Goal: Task Accomplishment & Management: Use online tool/utility

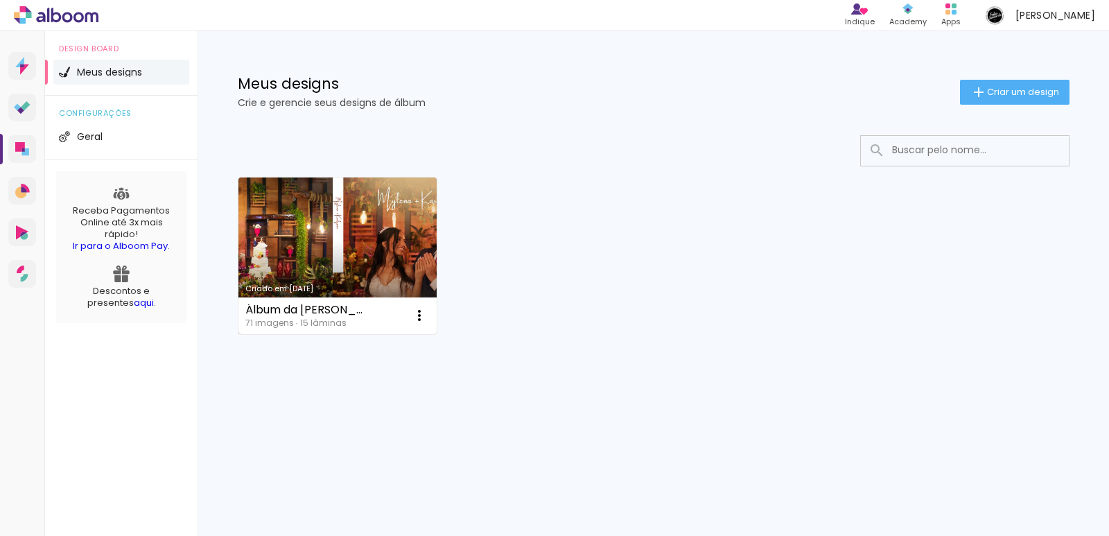
click at [377, 249] on link "Criado em [DATE]" at bounding box center [337, 255] width 199 height 157
